Goal: Task Accomplishment & Management: Manage account settings

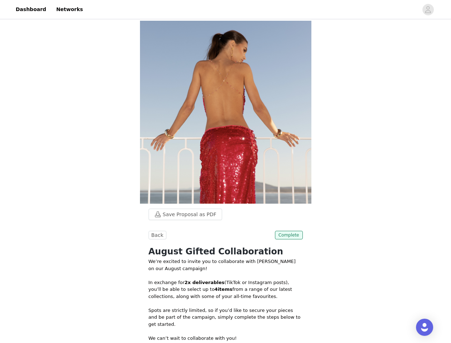
click at [225, 171] on img at bounding box center [225, 112] width 171 height 183
click at [225, 10] on div at bounding box center [252, 9] width 331 height 16
click at [428, 10] on icon "avatar" at bounding box center [428, 9] width 7 height 11
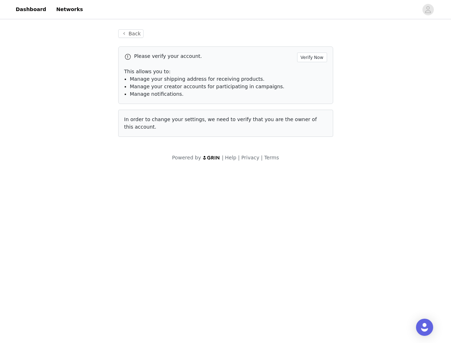
click at [182, 214] on body "Dashboard Networks Back Please verify your account. Verify Now This allows you …" at bounding box center [225, 171] width 451 height 343
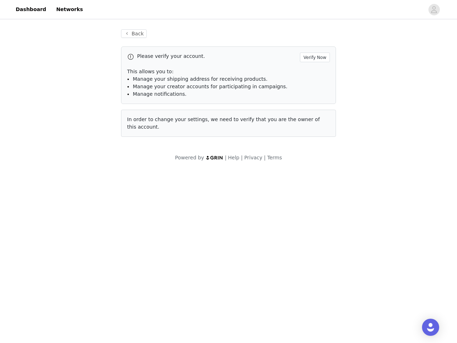
click at [156, 235] on body "Dashboard Networks Back Please verify your account. Verify Now This allows you …" at bounding box center [228, 171] width 457 height 343
click at [290, 235] on body "Dashboard Networks Back Please verify your account. Verify Now This allows you …" at bounding box center [228, 171] width 457 height 343
click at [425, 327] on div "Open Intercom Messenger" at bounding box center [430, 327] width 17 height 17
